Goal: Use online tool/utility: Utilize a website feature to perform a specific function

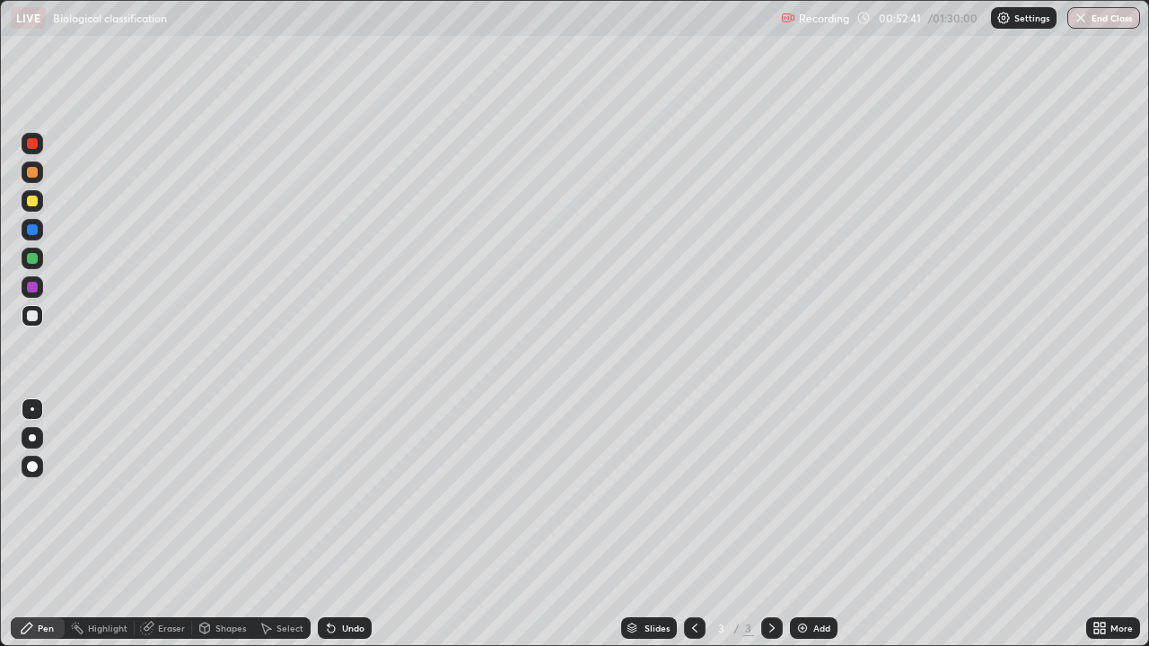
scroll to position [646, 1149]
click at [53, 619] on div "Pen" at bounding box center [38, 628] width 54 height 22
click at [210, 627] on icon at bounding box center [204, 628] width 14 height 14
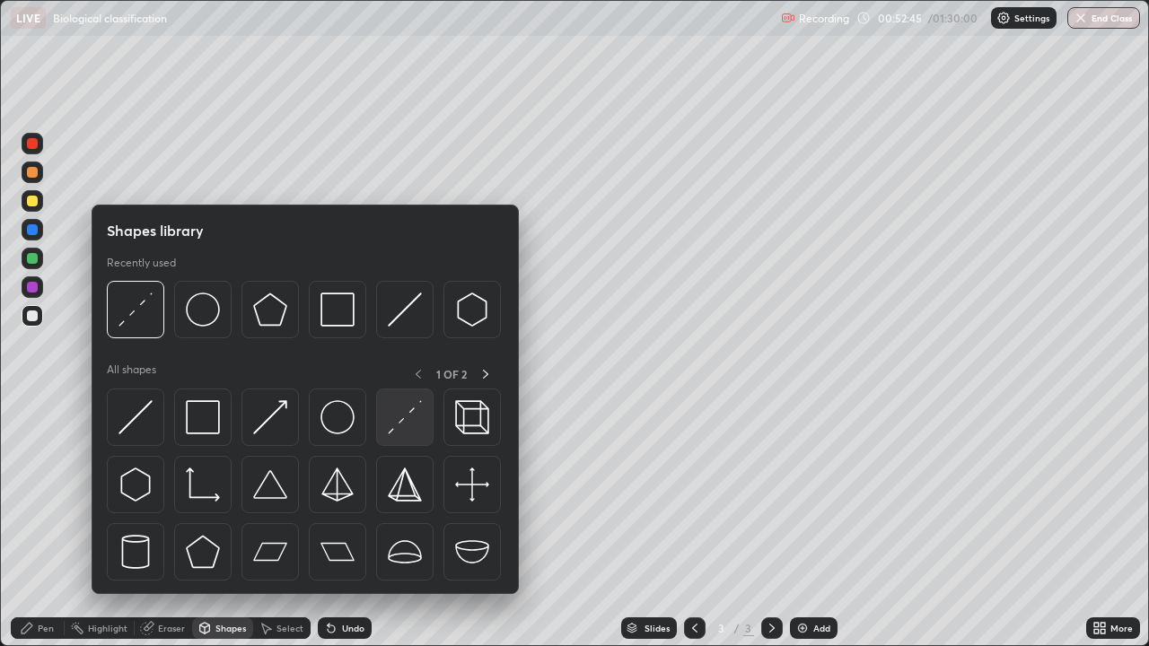
click at [393, 419] on img at bounding box center [405, 417] width 34 height 34
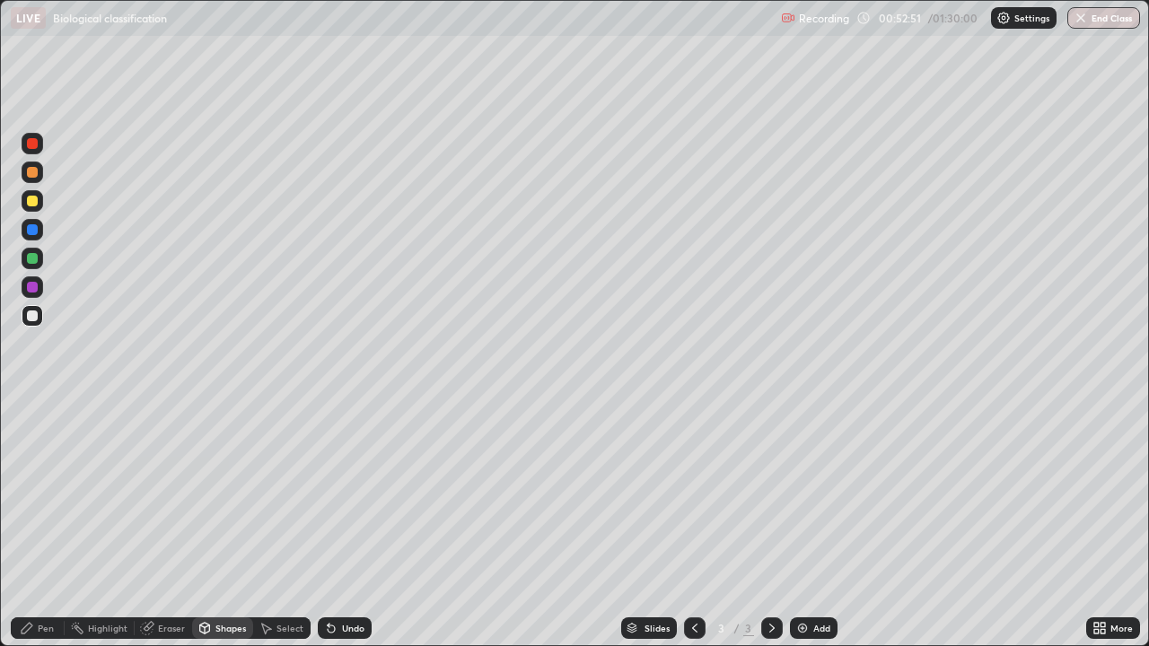
click at [52, 618] on div "Pen" at bounding box center [38, 628] width 54 height 22
click at [39, 206] on div at bounding box center [33, 201] width 22 height 22
click at [169, 617] on div "Eraser" at bounding box center [163, 628] width 57 height 22
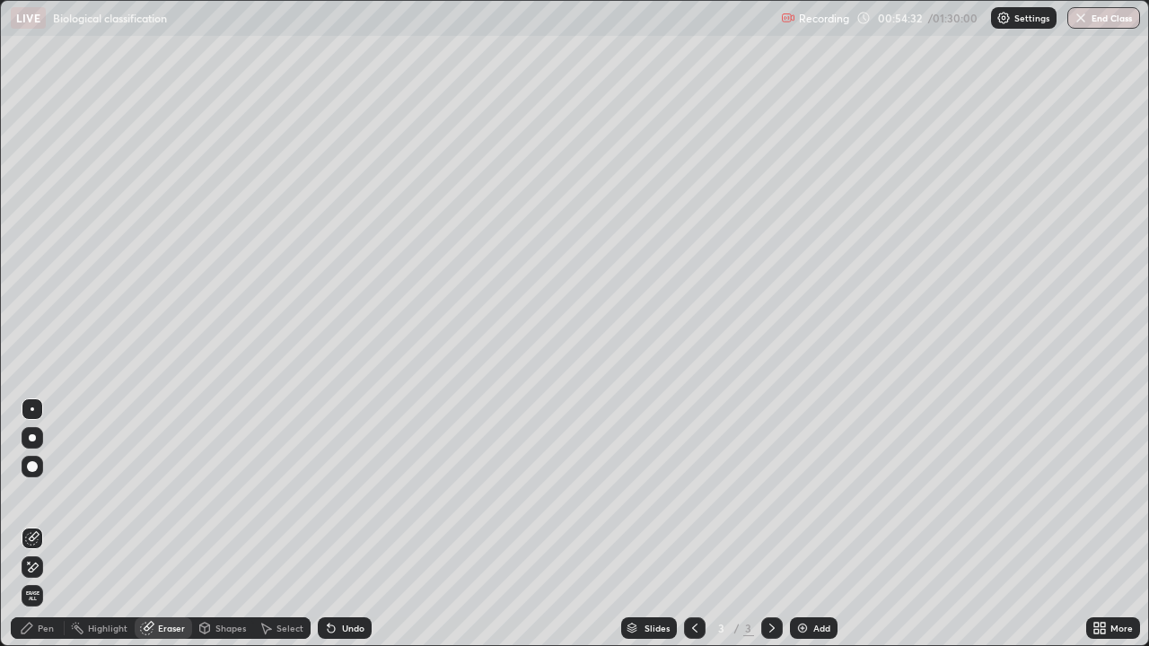
click at [46, 625] on div "Pen" at bounding box center [46, 628] width 16 height 9
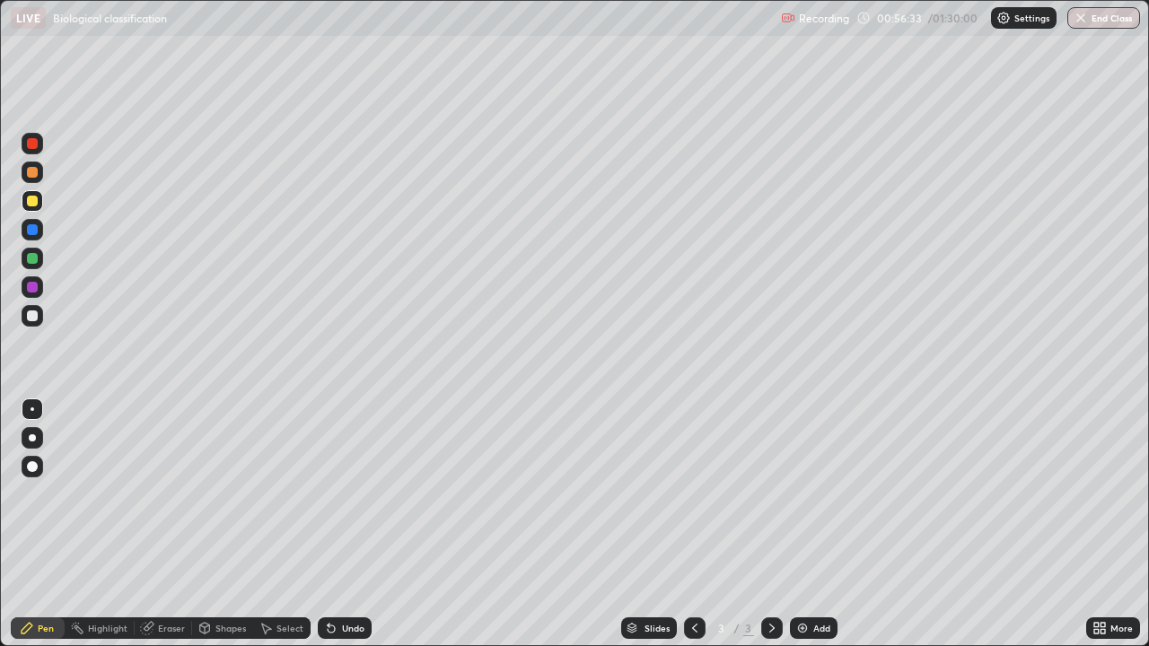
click at [155, 625] on div "Eraser" at bounding box center [163, 628] width 57 height 22
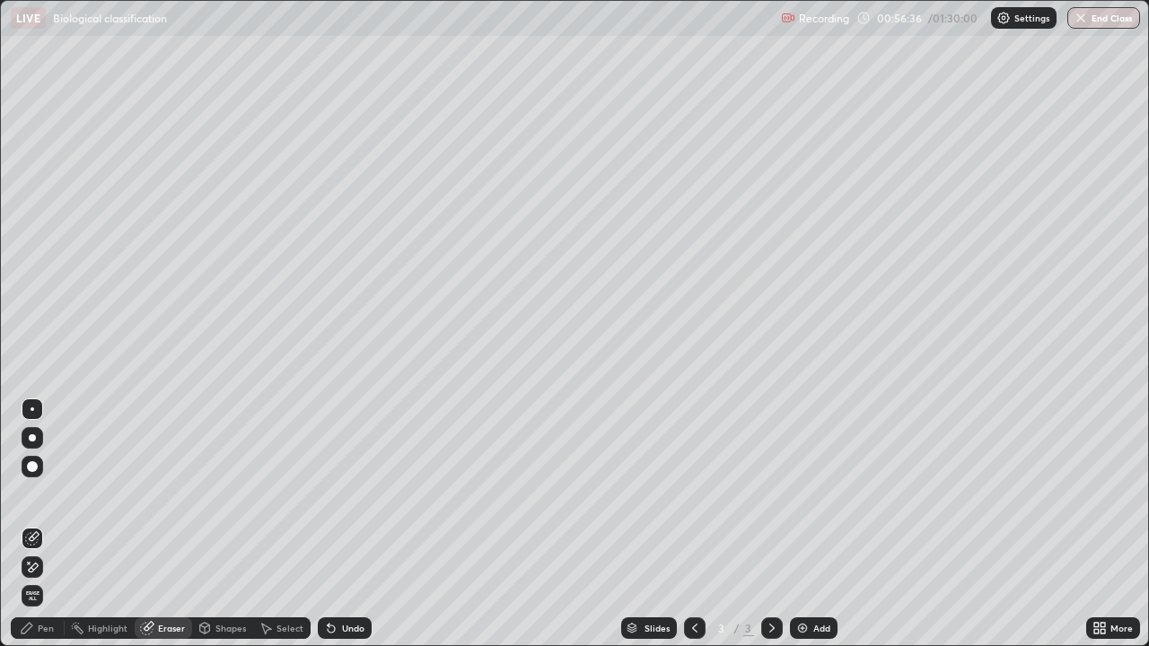
click at [40, 625] on div "Pen" at bounding box center [46, 628] width 16 height 9
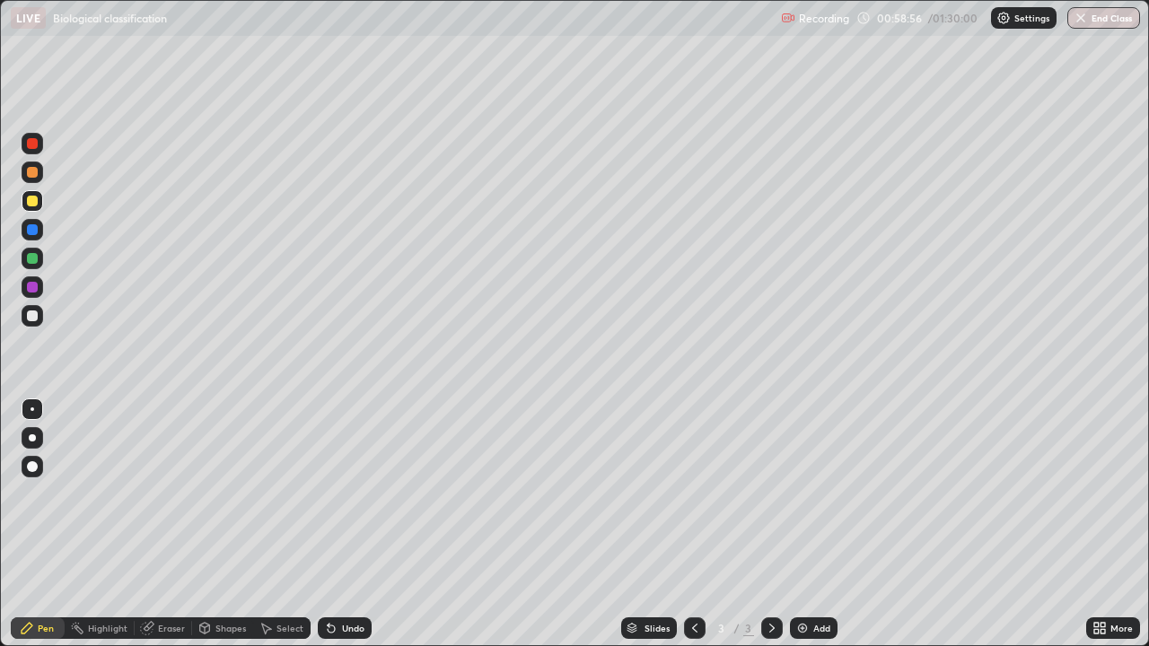
click at [111, 626] on div "Highlight" at bounding box center [107, 628] width 39 height 9
click at [144, 626] on icon at bounding box center [147, 629] width 12 height 12
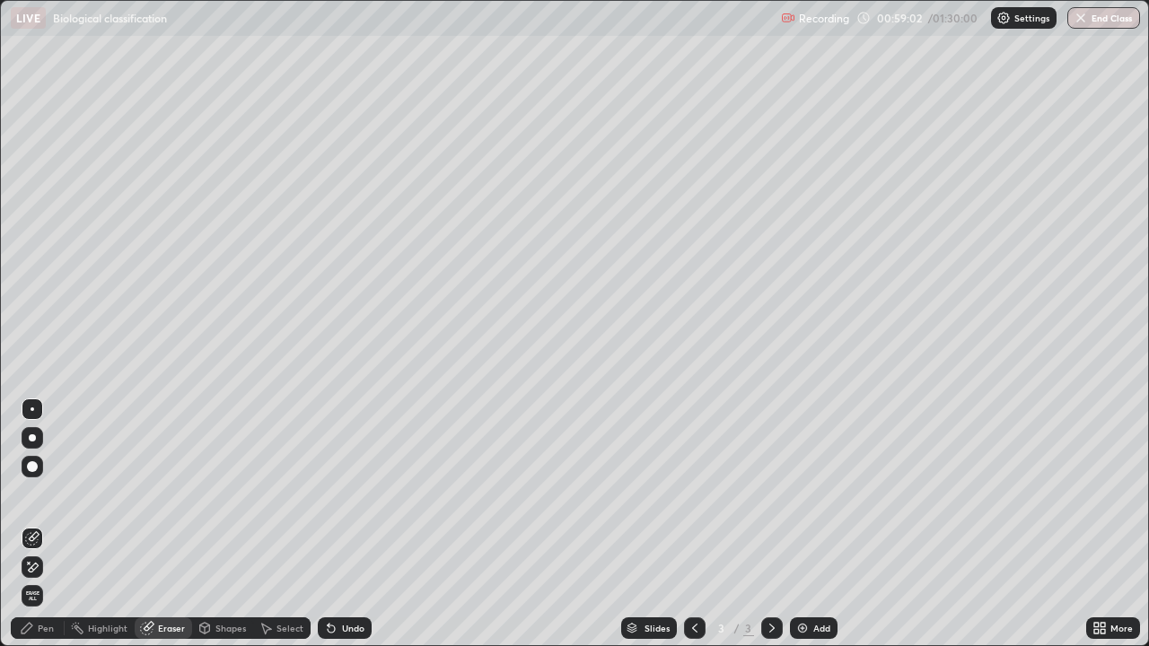
click at [53, 621] on div "Pen" at bounding box center [38, 628] width 54 height 22
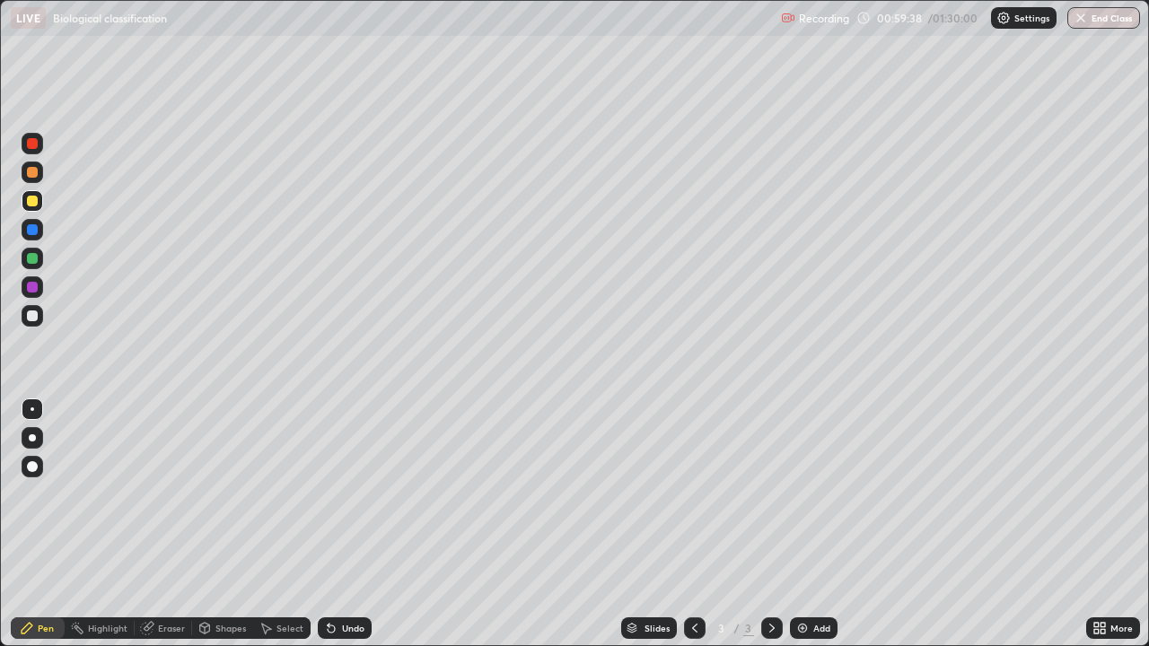
click at [156, 620] on div "Eraser" at bounding box center [163, 628] width 57 height 22
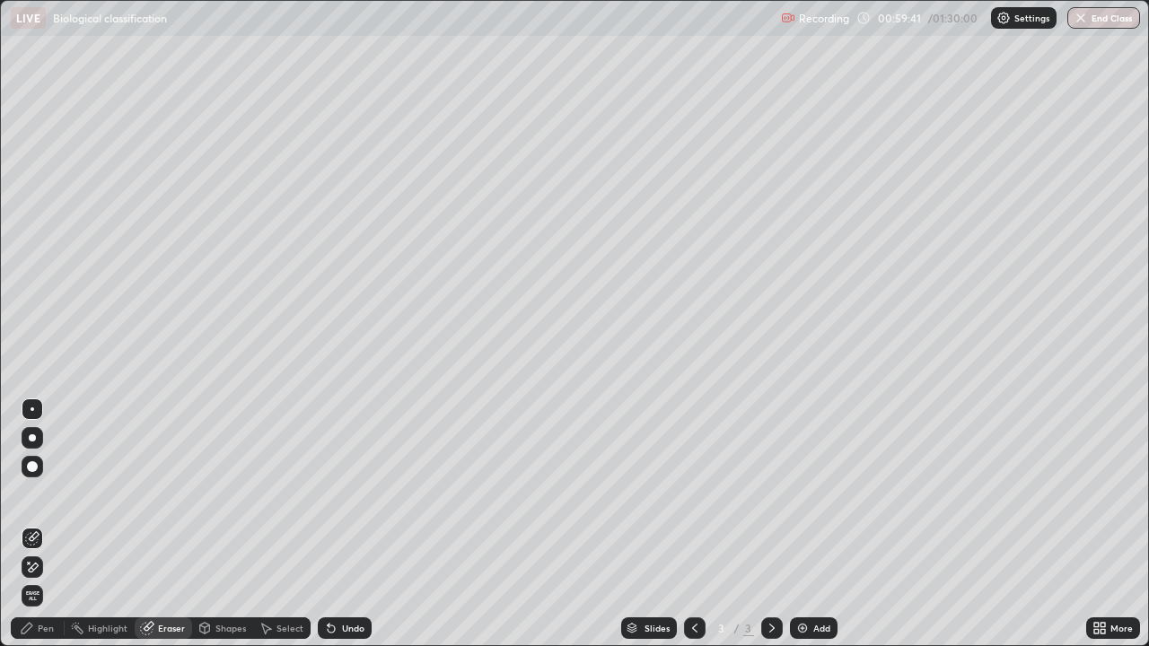
click at [45, 625] on div "Pen" at bounding box center [46, 628] width 16 height 9
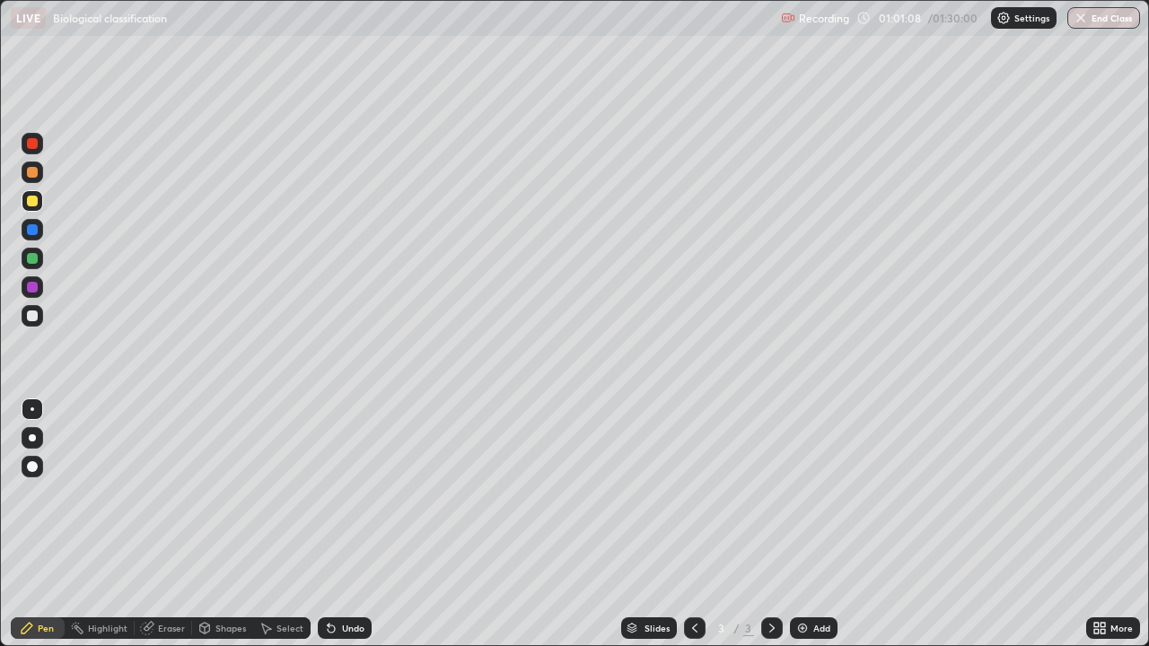
click at [163, 626] on div "Eraser" at bounding box center [171, 628] width 27 height 9
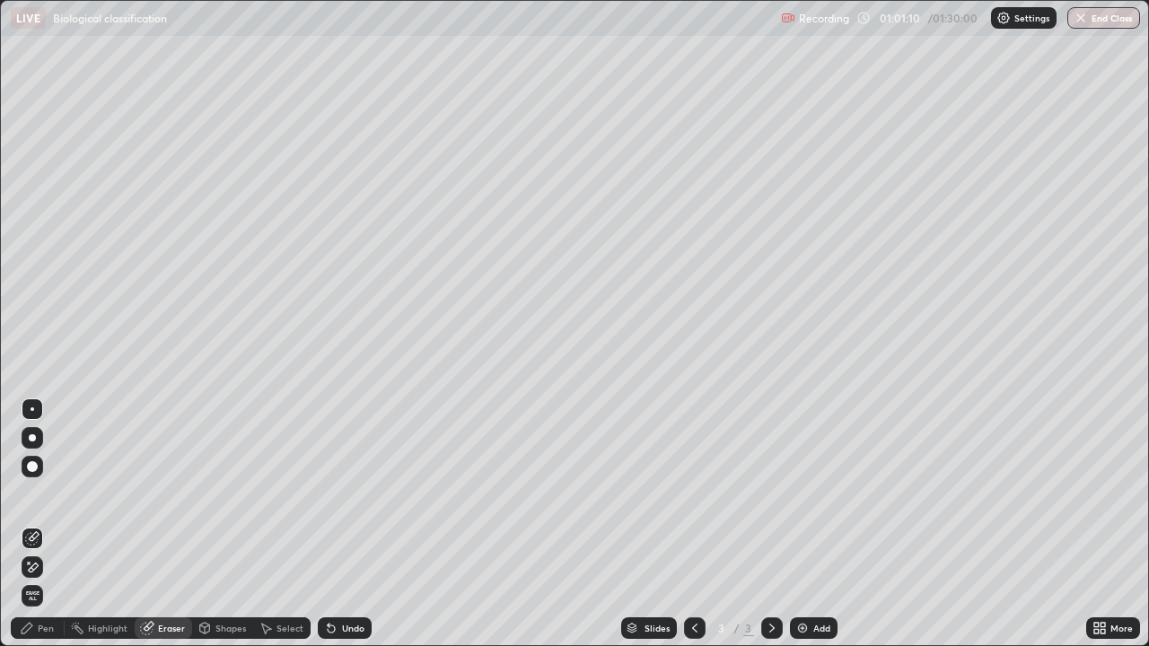
click at [44, 627] on div "Pen" at bounding box center [46, 628] width 16 height 9
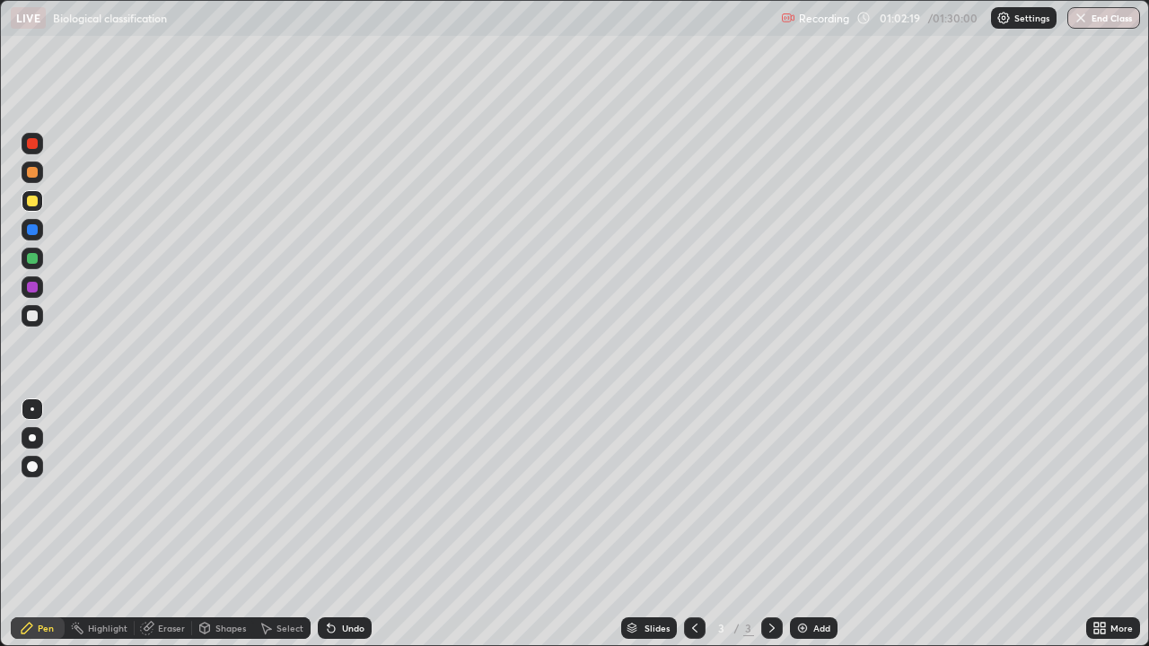
click at [155, 627] on div "Eraser" at bounding box center [163, 628] width 57 height 22
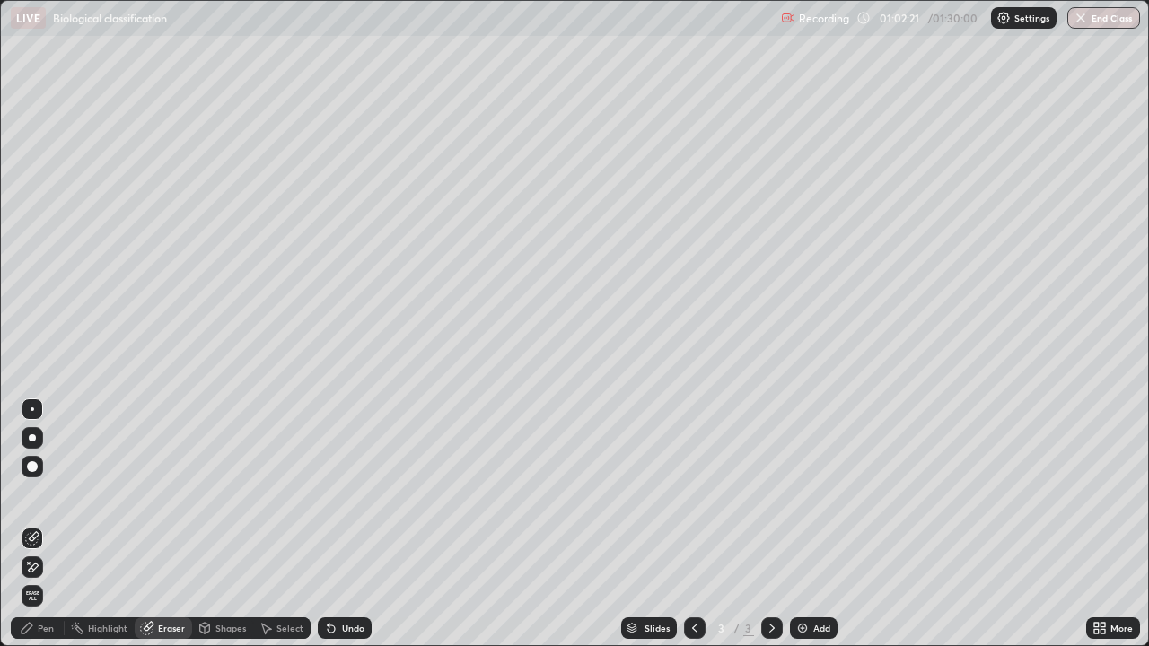
click at [44, 629] on div "Pen" at bounding box center [46, 628] width 16 height 9
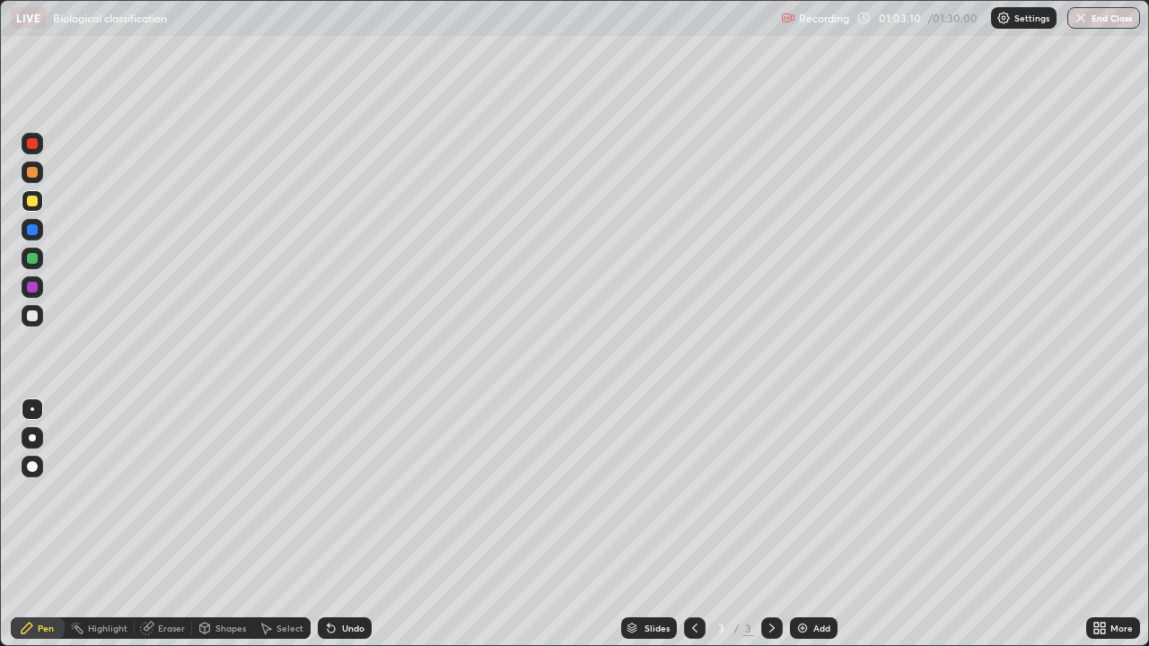
click at [171, 626] on div "Eraser" at bounding box center [171, 628] width 27 height 9
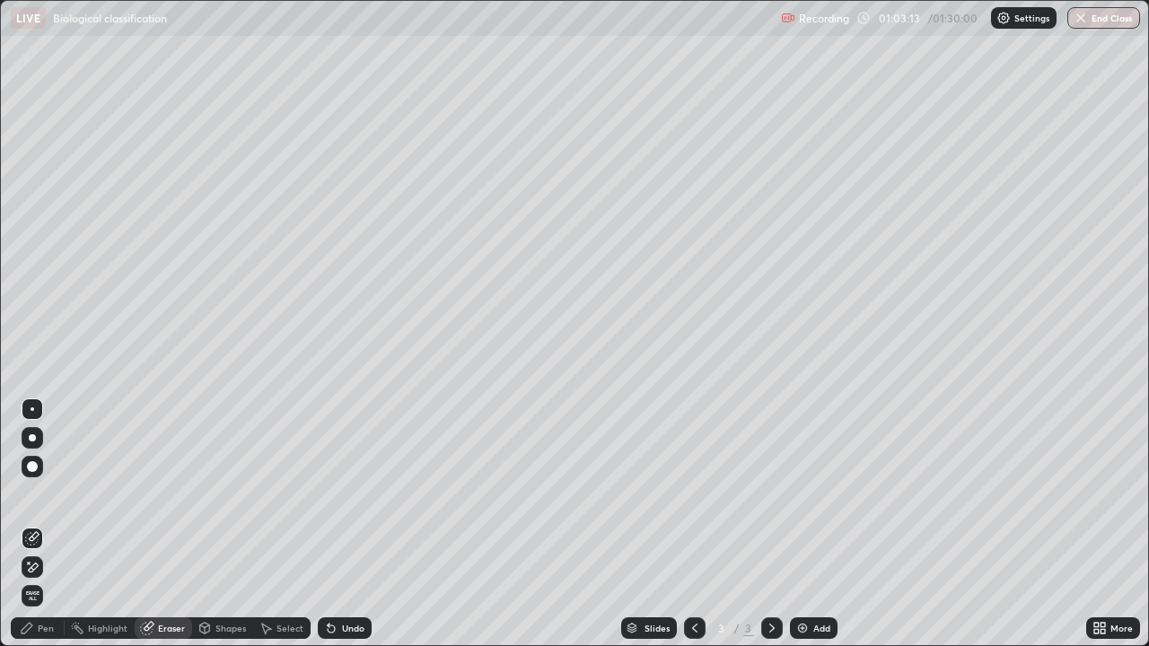
click at [48, 627] on div "Pen" at bounding box center [46, 628] width 16 height 9
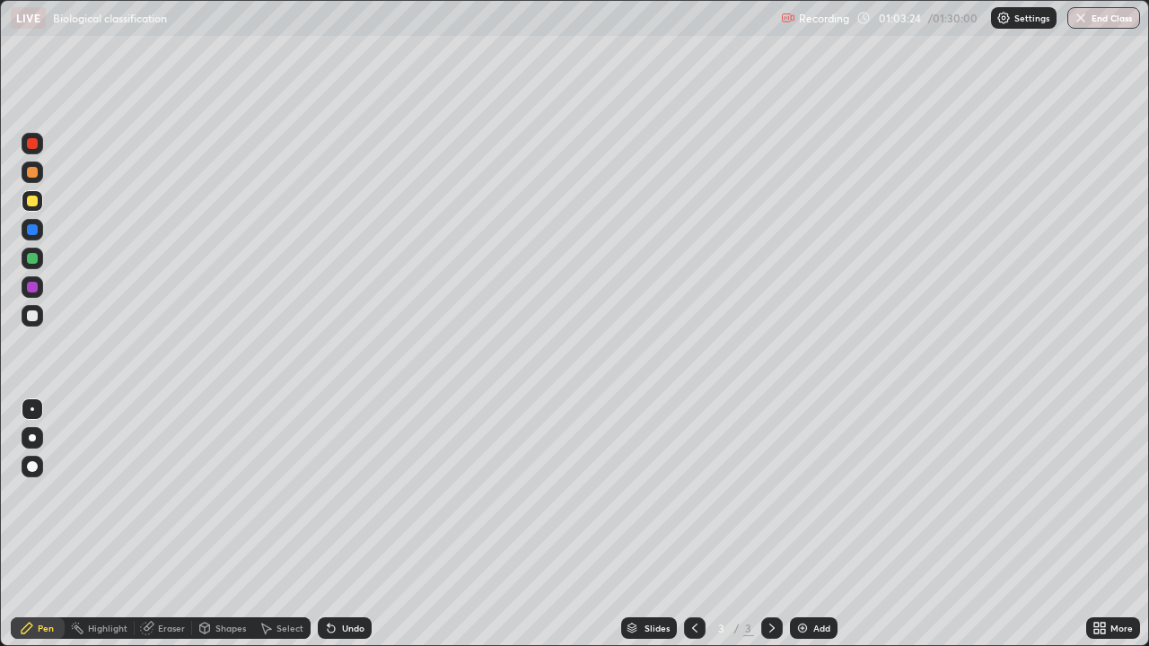
click at [168, 621] on div "Eraser" at bounding box center [163, 628] width 57 height 22
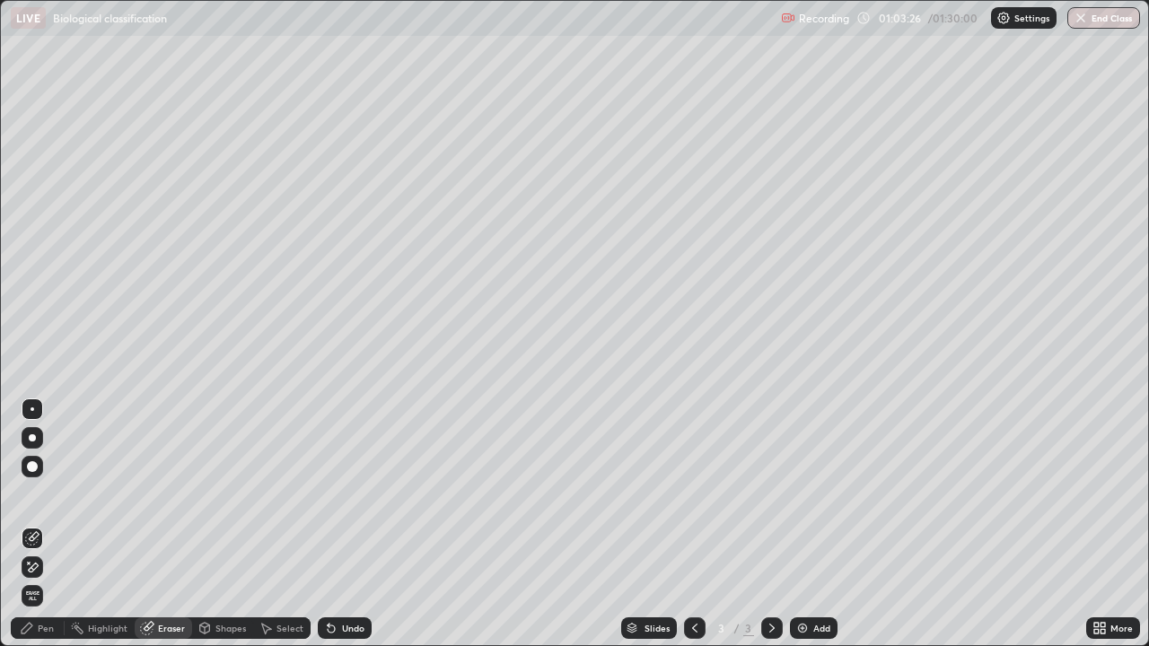
click at [43, 631] on div "Pen" at bounding box center [46, 628] width 16 height 9
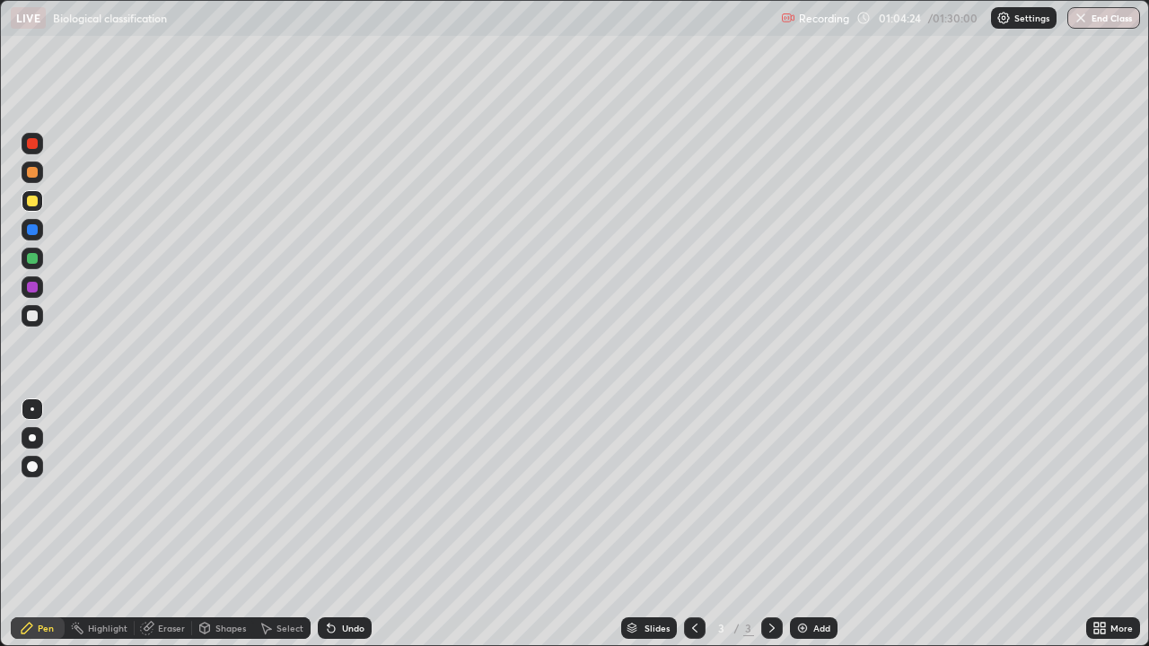
click at [221, 625] on div "Shapes" at bounding box center [230, 628] width 31 height 9
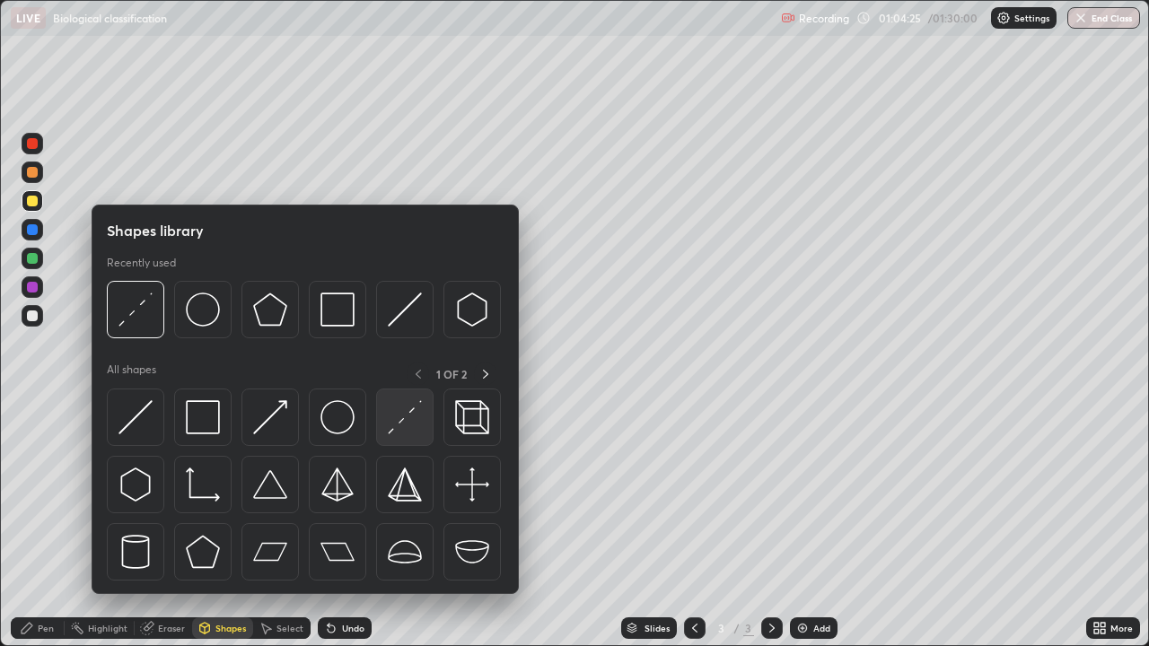
click at [407, 423] on img at bounding box center [405, 417] width 34 height 34
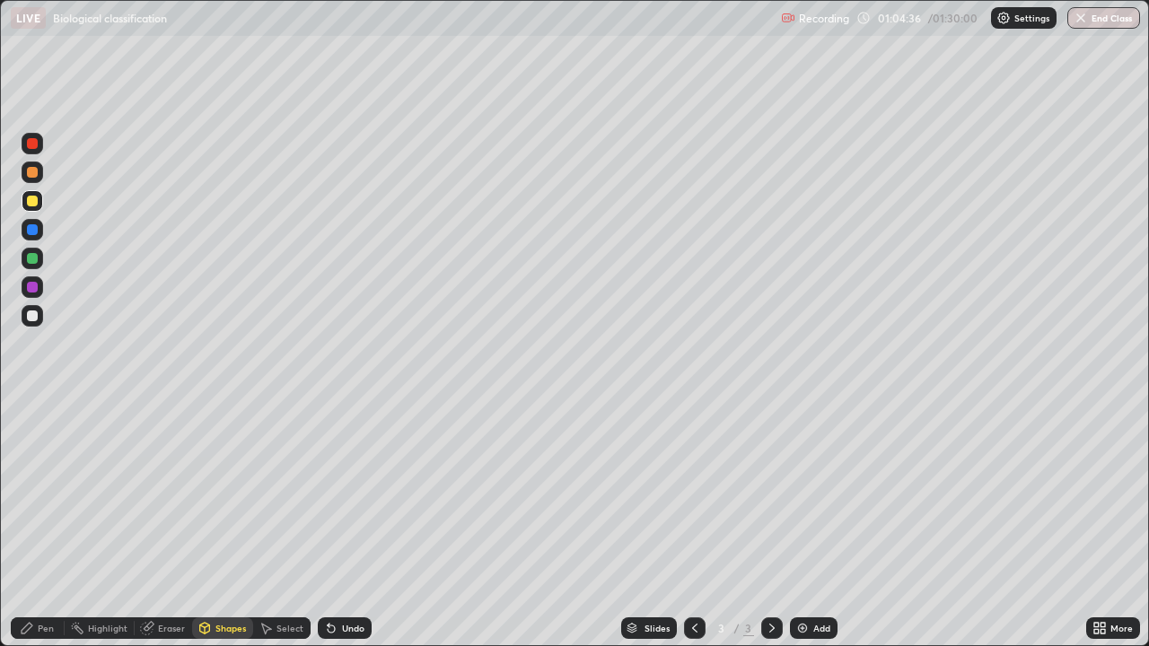
click at [47, 628] on div "Pen" at bounding box center [46, 628] width 16 height 9
click at [158, 624] on div "Eraser" at bounding box center [171, 628] width 27 height 9
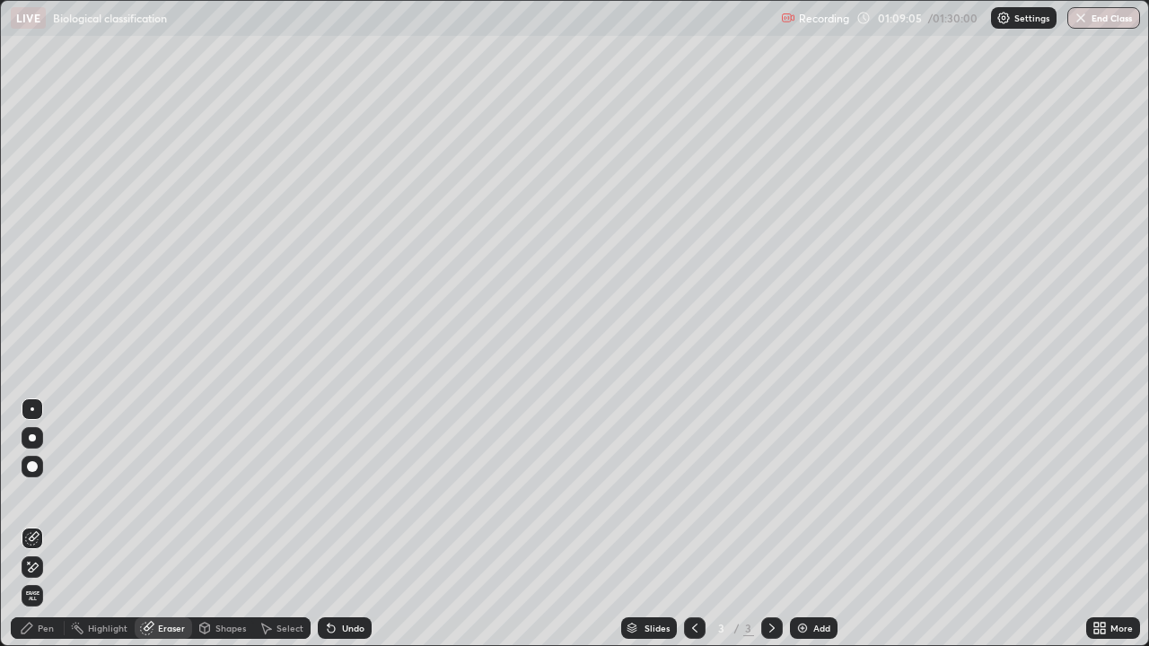
click at [280, 621] on div "Select" at bounding box center [281, 628] width 57 height 22
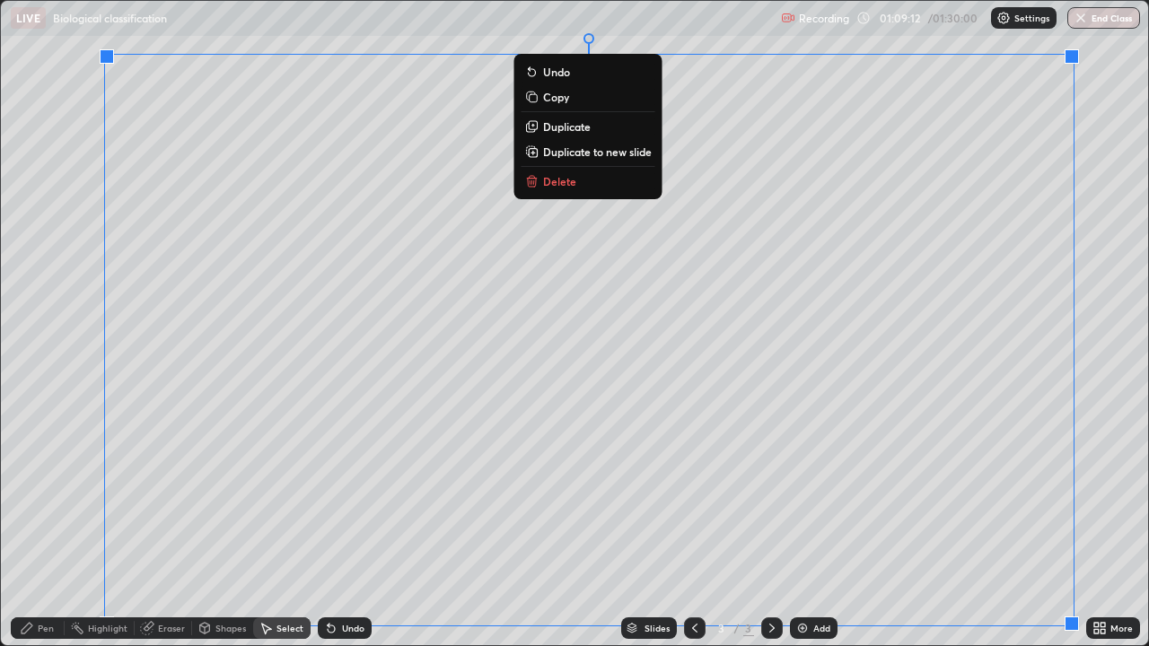
click at [551, 185] on p "Delete" at bounding box center [559, 181] width 33 height 14
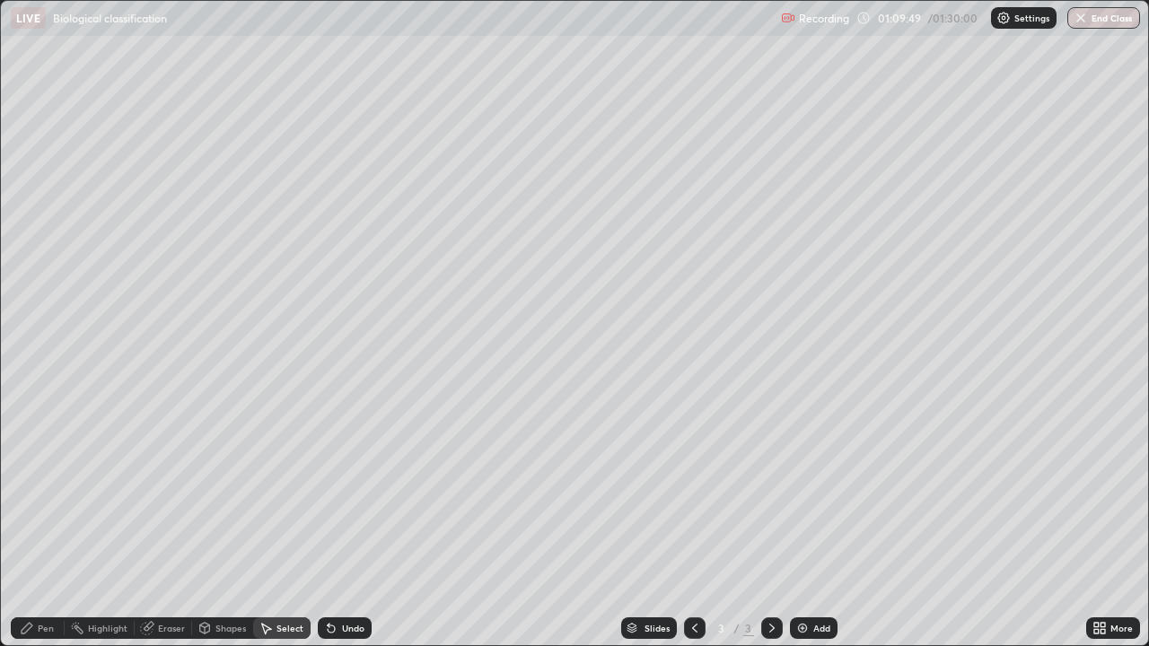
click at [1090, 11] on button "End Class" at bounding box center [1103, 18] width 73 height 22
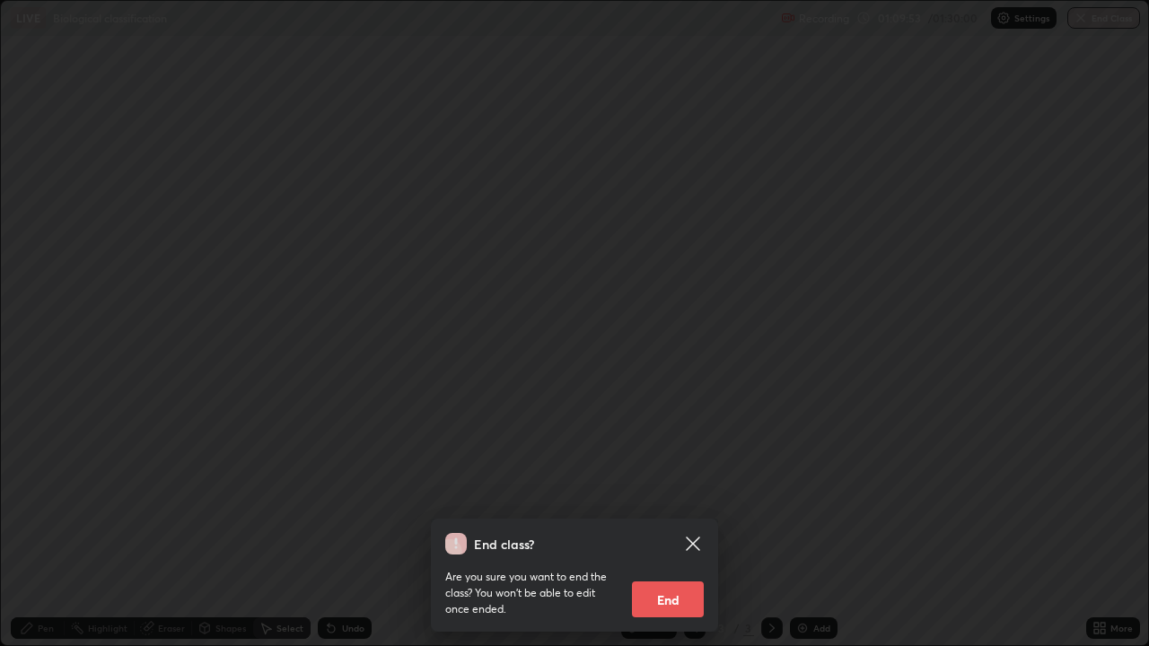
click at [674, 599] on button "End" at bounding box center [668, 600] width 72 height 36
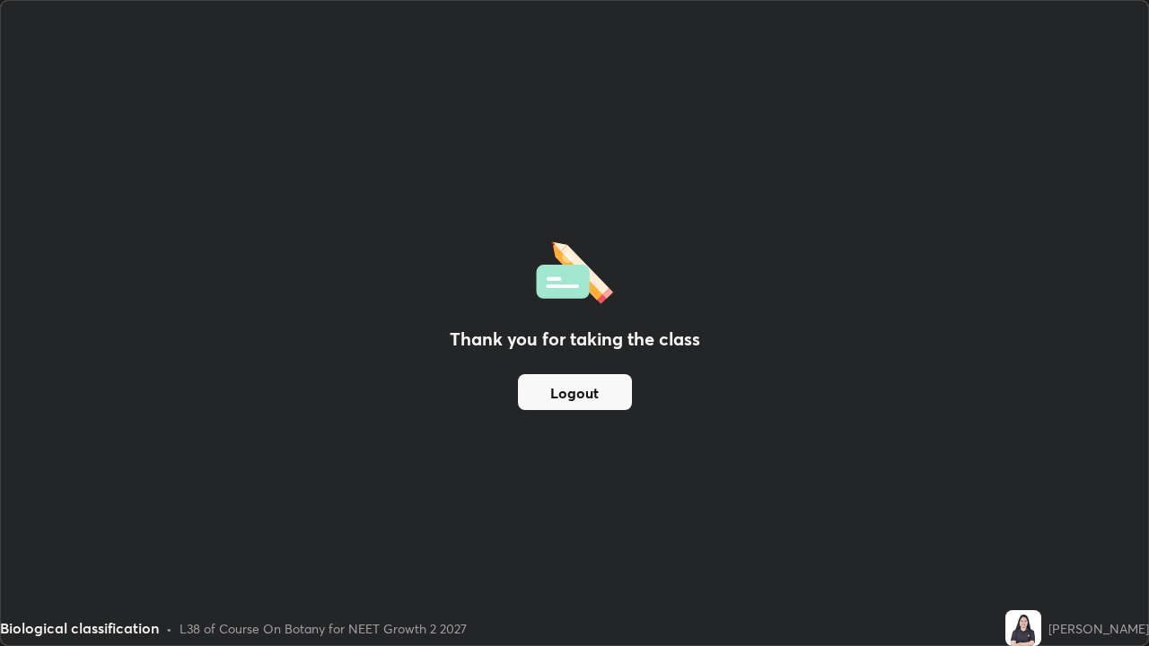
click at [540, 375] on button "Logout" at bounding box center [575, 392] width 114 height 36
